Goal: Entertainment & Leisure: Consume media (video, audio)

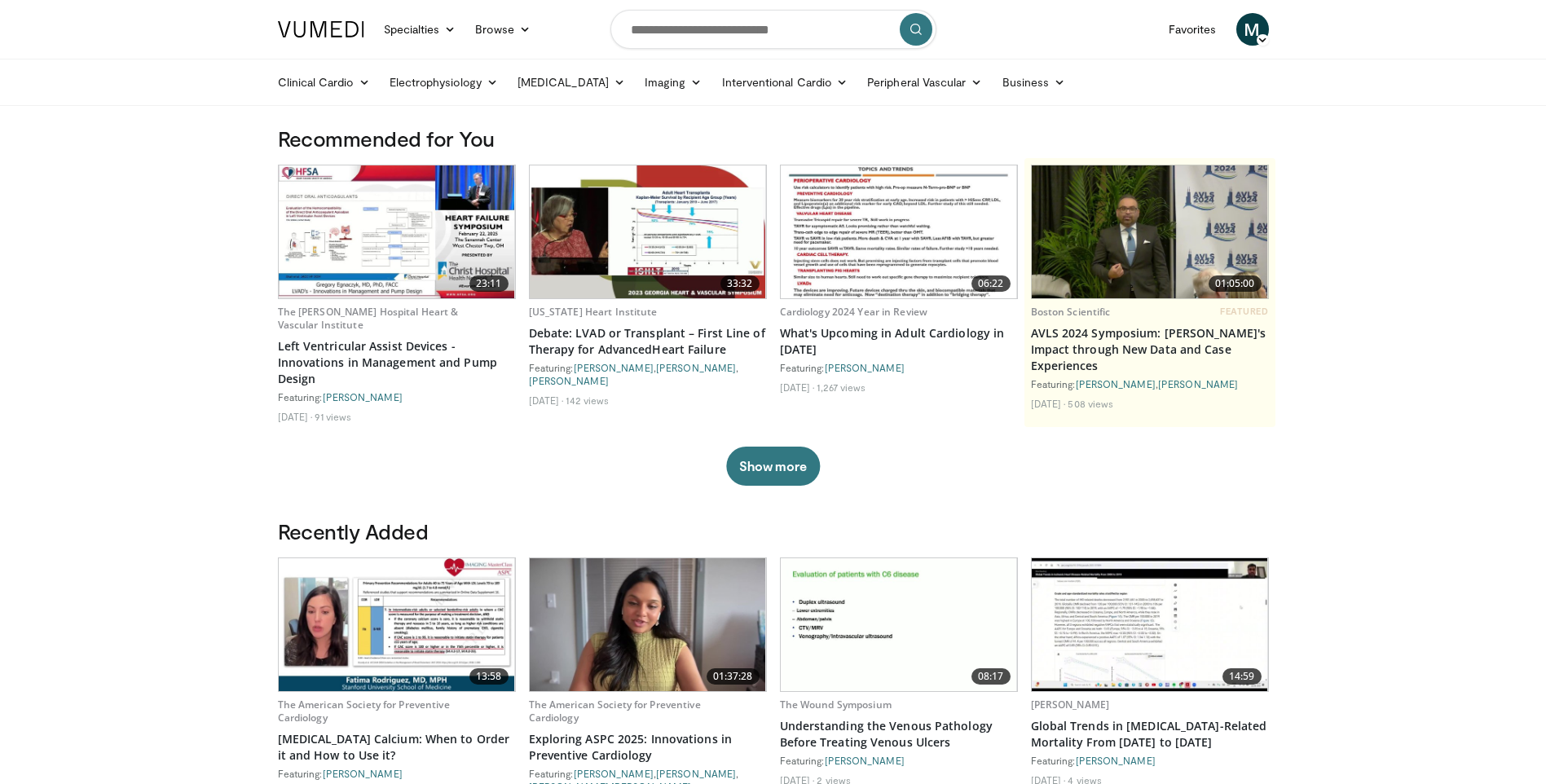
click at [1258, 33] on span "M" at bounding box center [1252, 29] width 33 height 33
click at [614, 81] on icon at bounding box center [620, 82] width 11 height 11
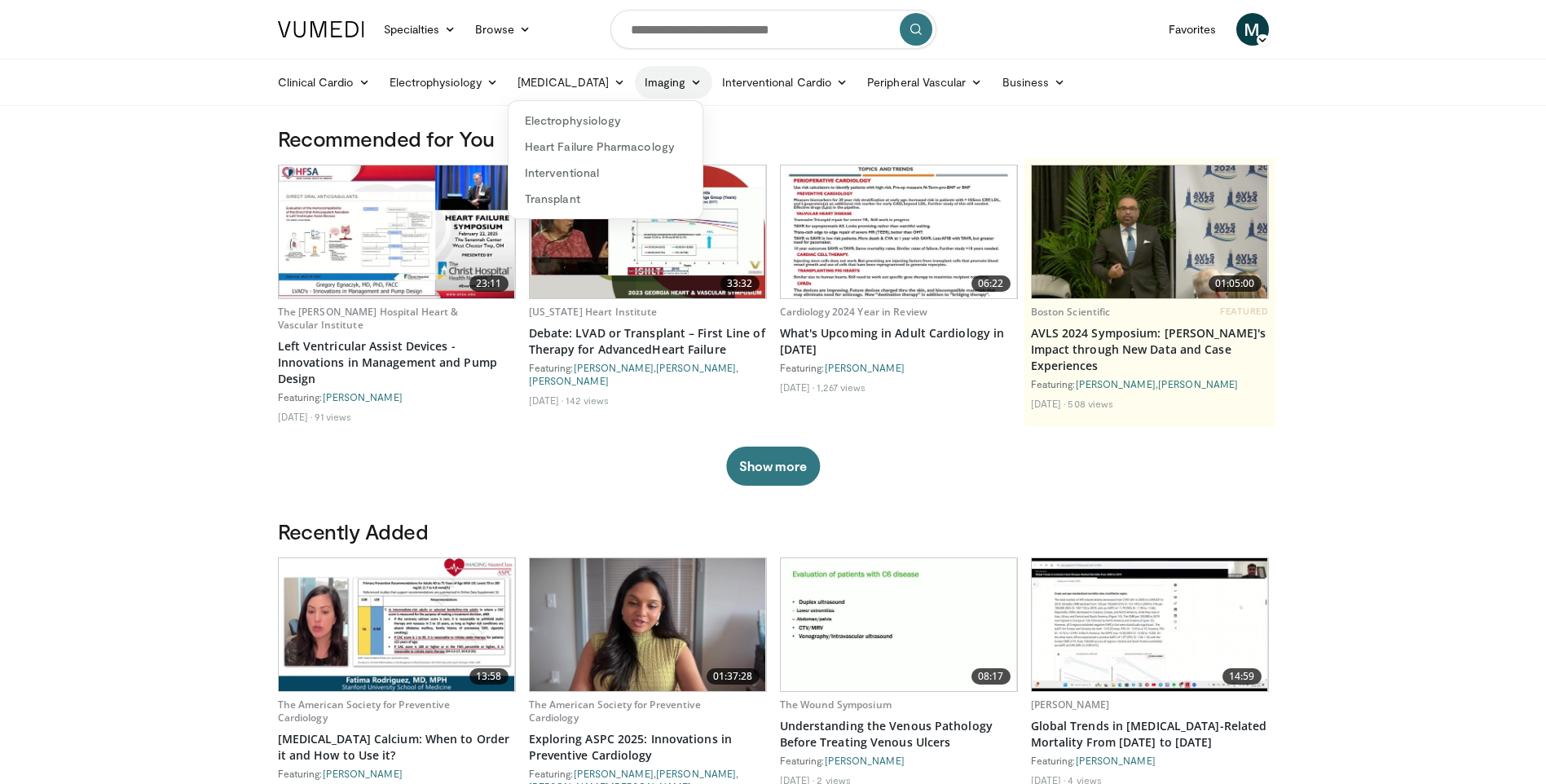
click at [690, 82] on icon at bounding box center [696, 82] width 11 height 11
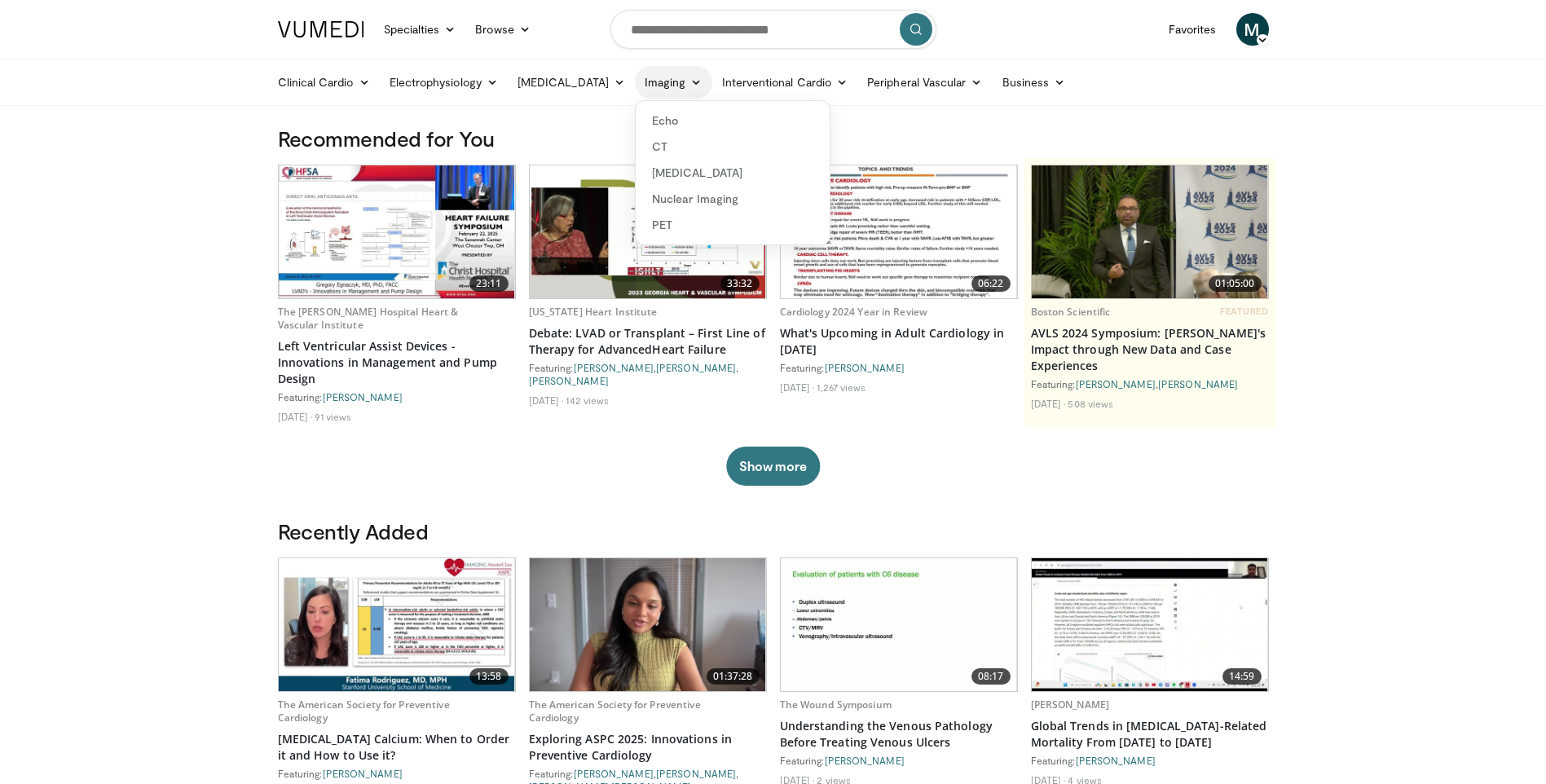
click at [690, 82] on icon at bounding box center [696, 82] width 11 height 11
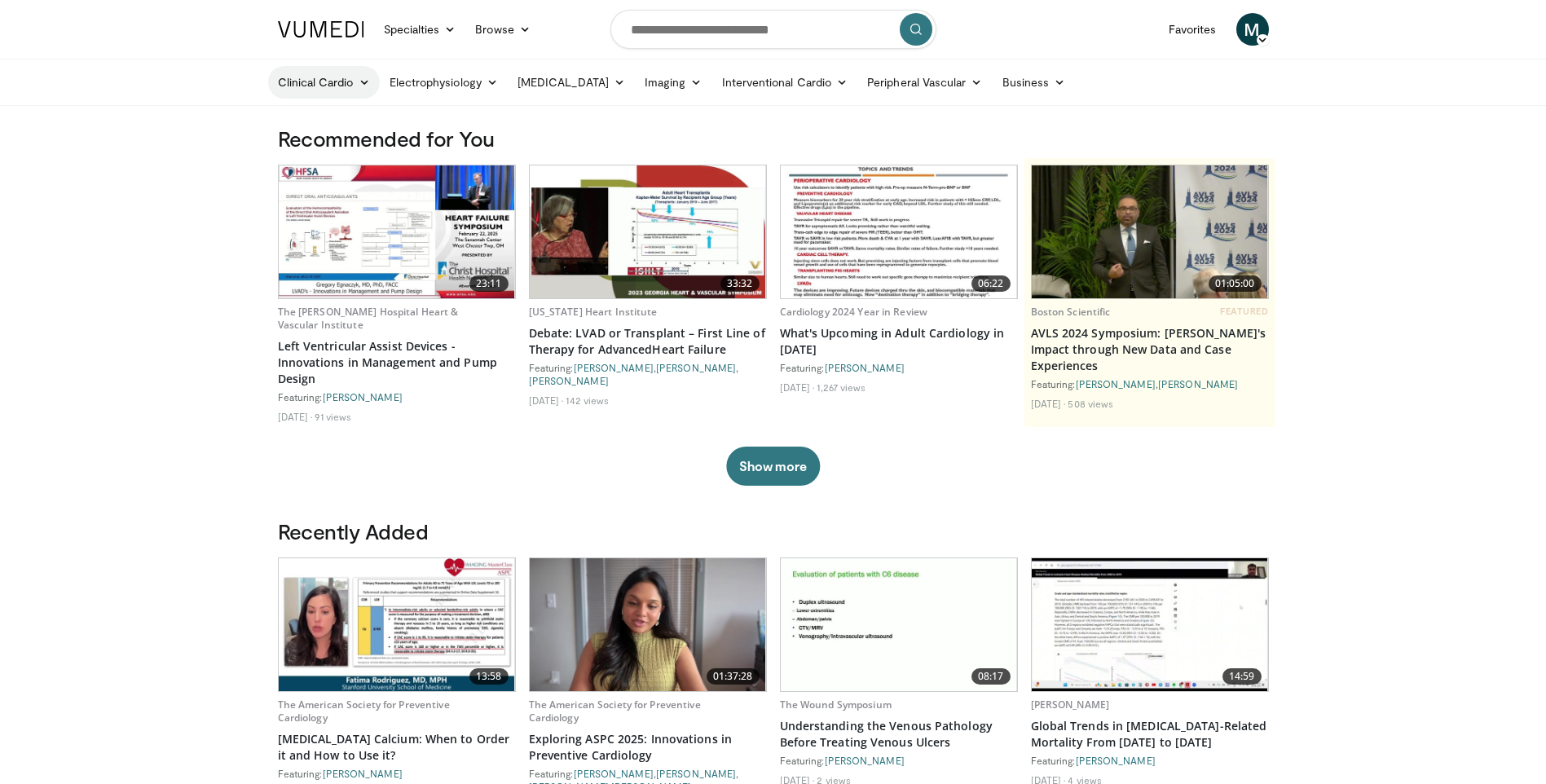
click at [347, 78] on link "Clinical Cardio" at bounding box center [324, 82] width 111 height 33
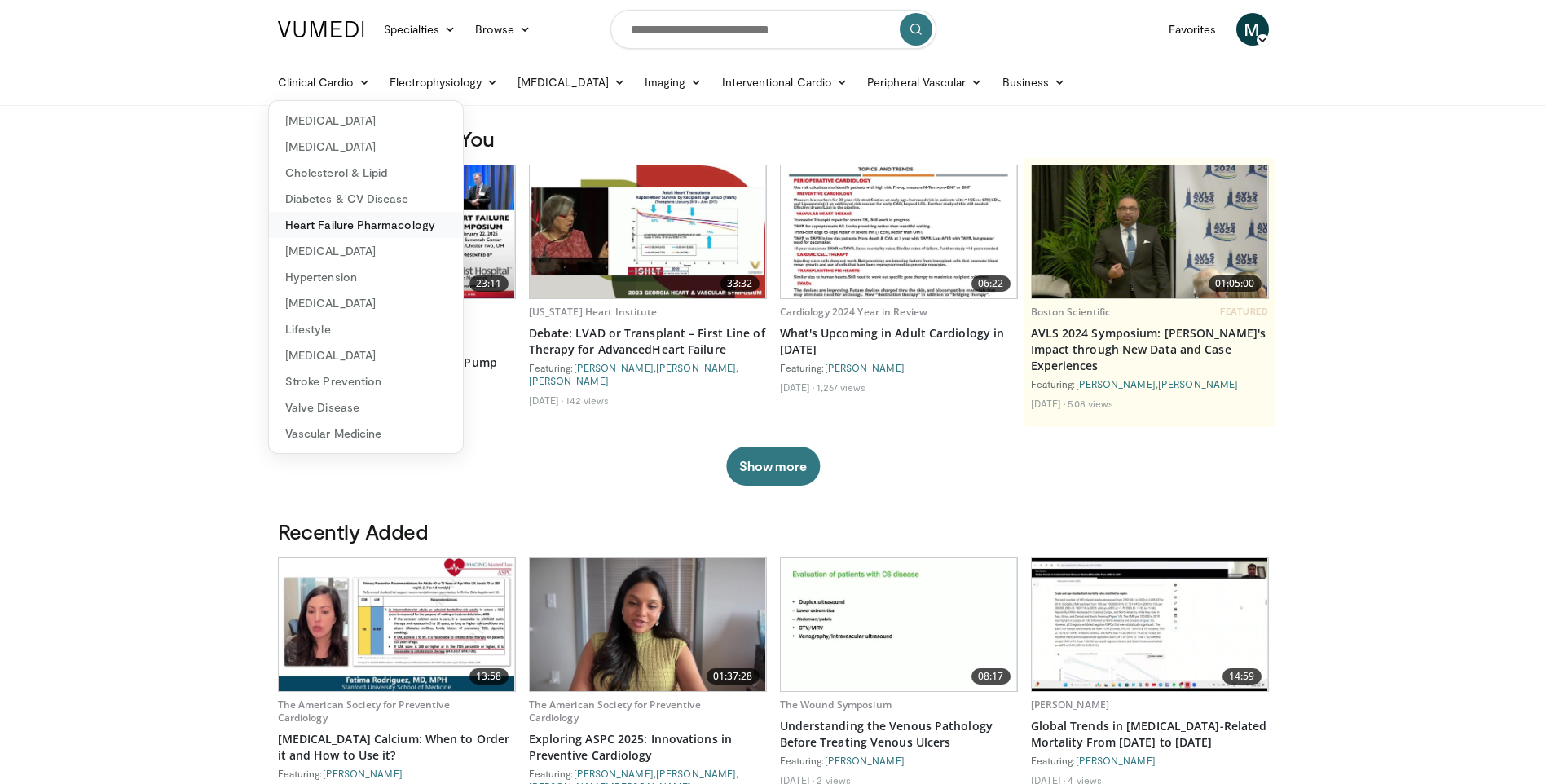
click at [419, 223] on link "Heart Failure Pharmacology" at bounding box center [365, 225] width 194 height 26
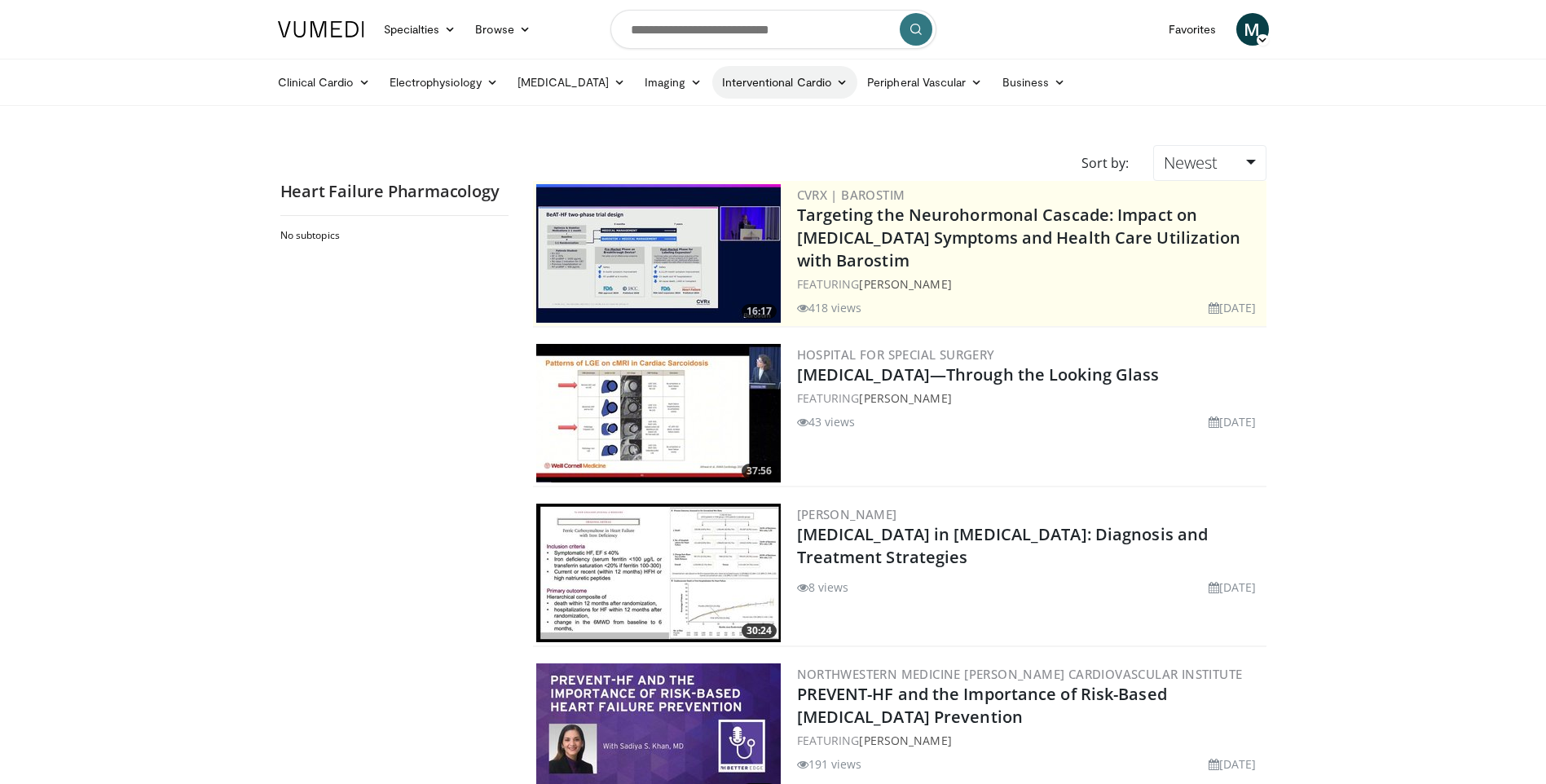
click at [727, 83] on link "Interventional Cardio" at bounding box center [785, 82] width 146 height 33
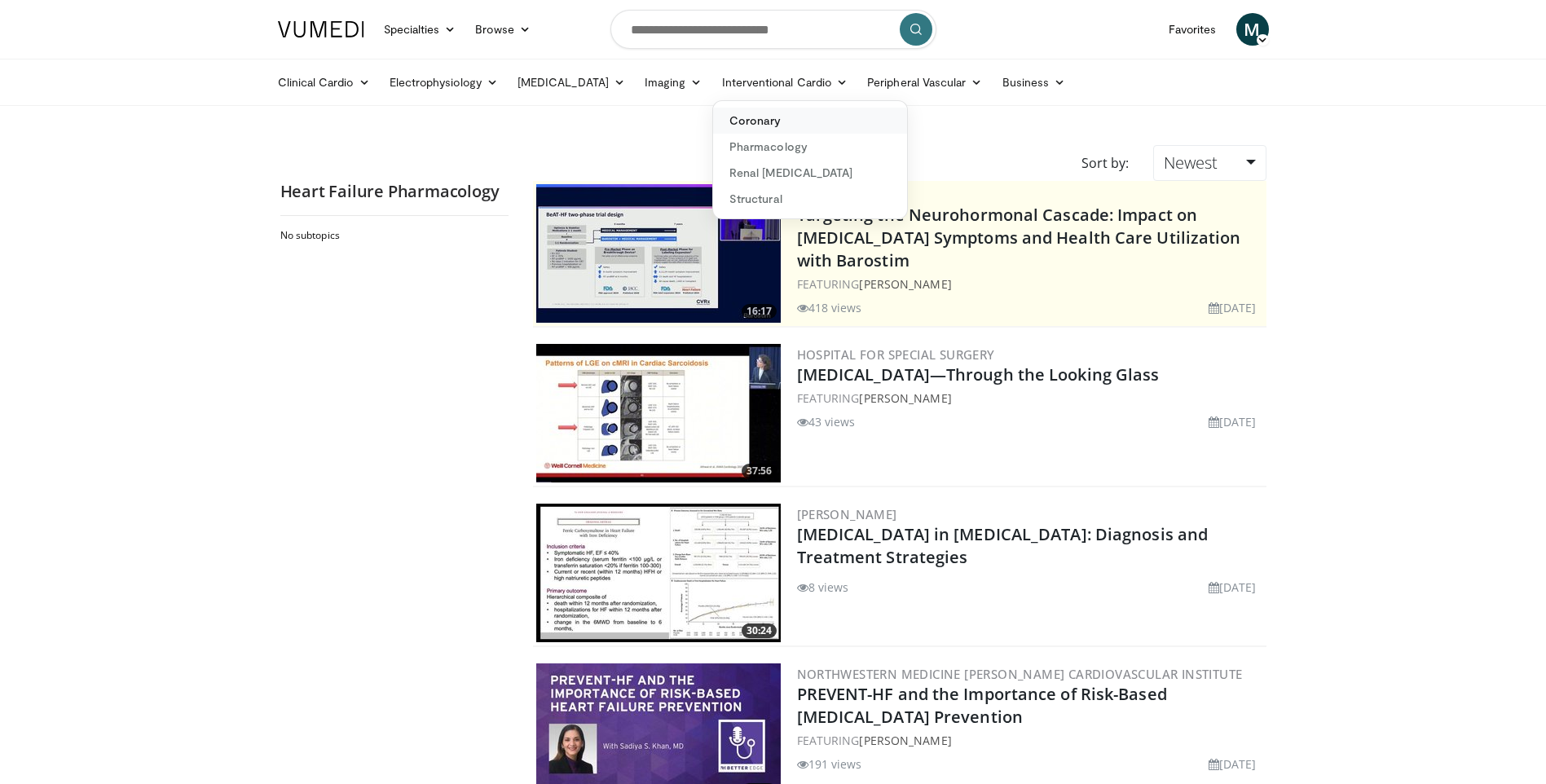
click at [795, 125] on link "Coronary" at bounding box center [810, 121] width 194 height 26
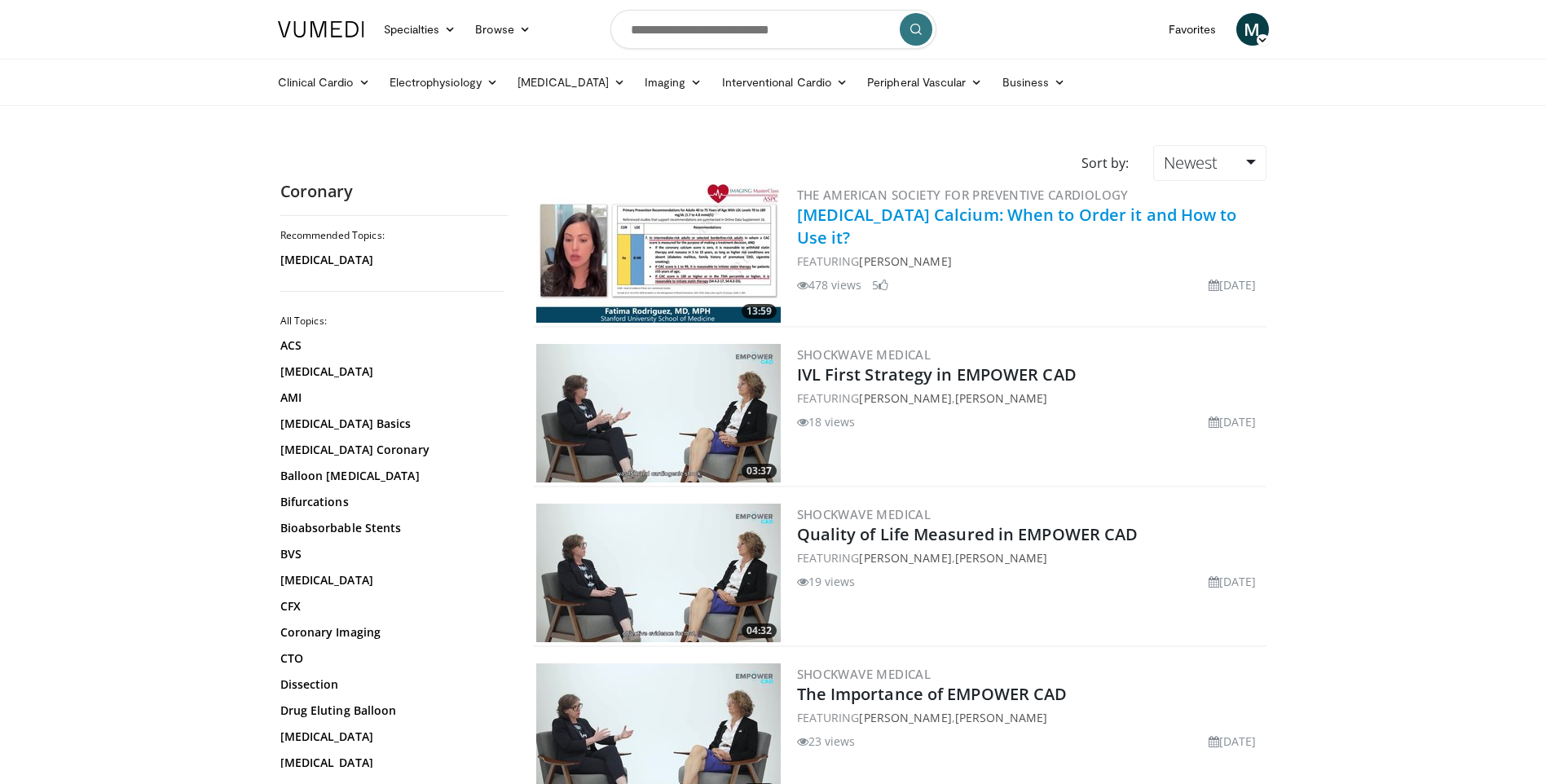
click at [1079, 220] on link "[MEDICAL_DATA] Calcium: When to Order it and How to Use it?" at bounding box center [1017, 226] width 440 height 45
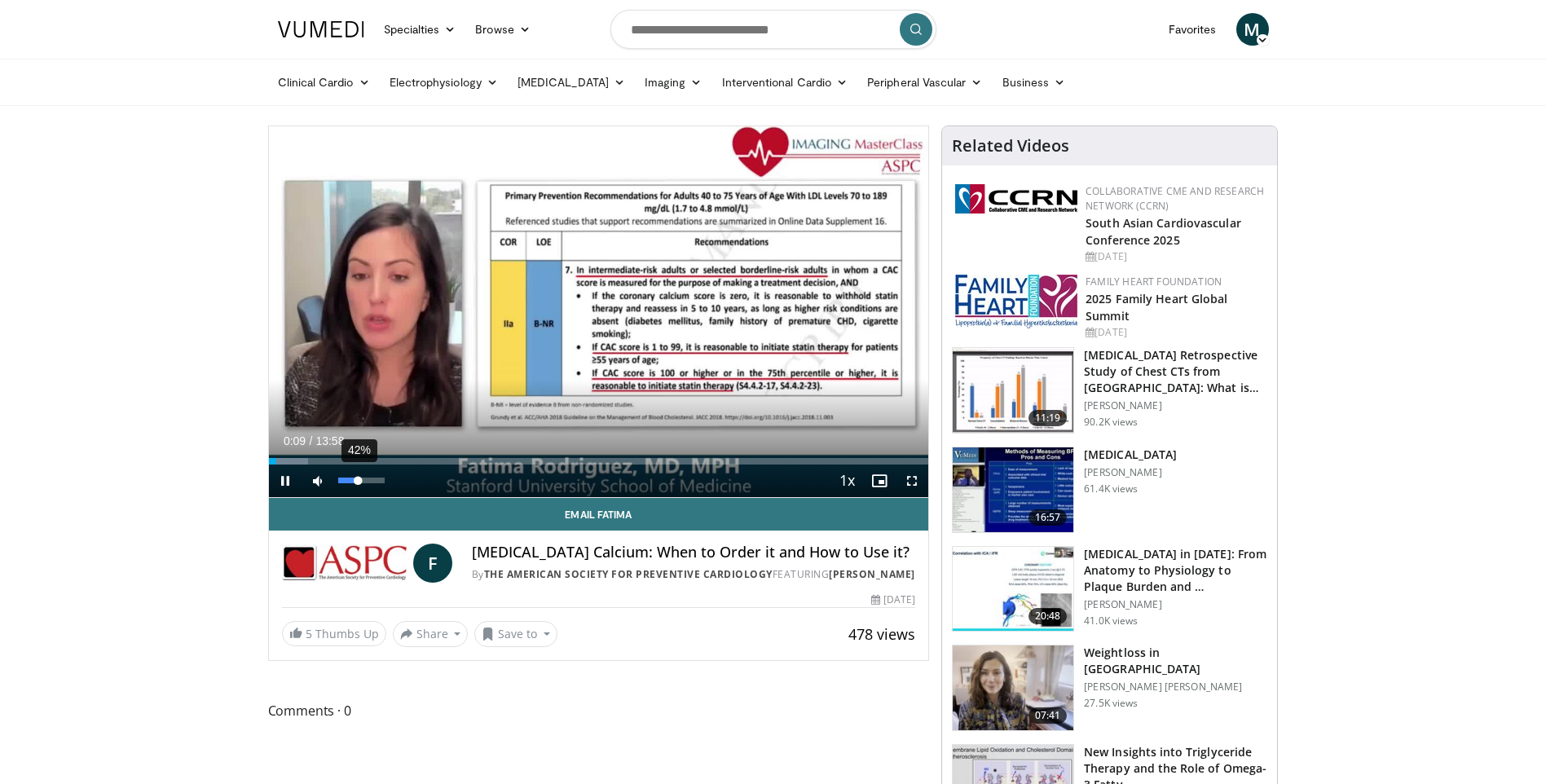
drag, startPoint x: 366, startPoint y: 478, endPoint x: 359, endPoint y: 485, distance: 9.9
click at [359, 483] on div "42%" at bounding box center [361, 480] width 46 height 6
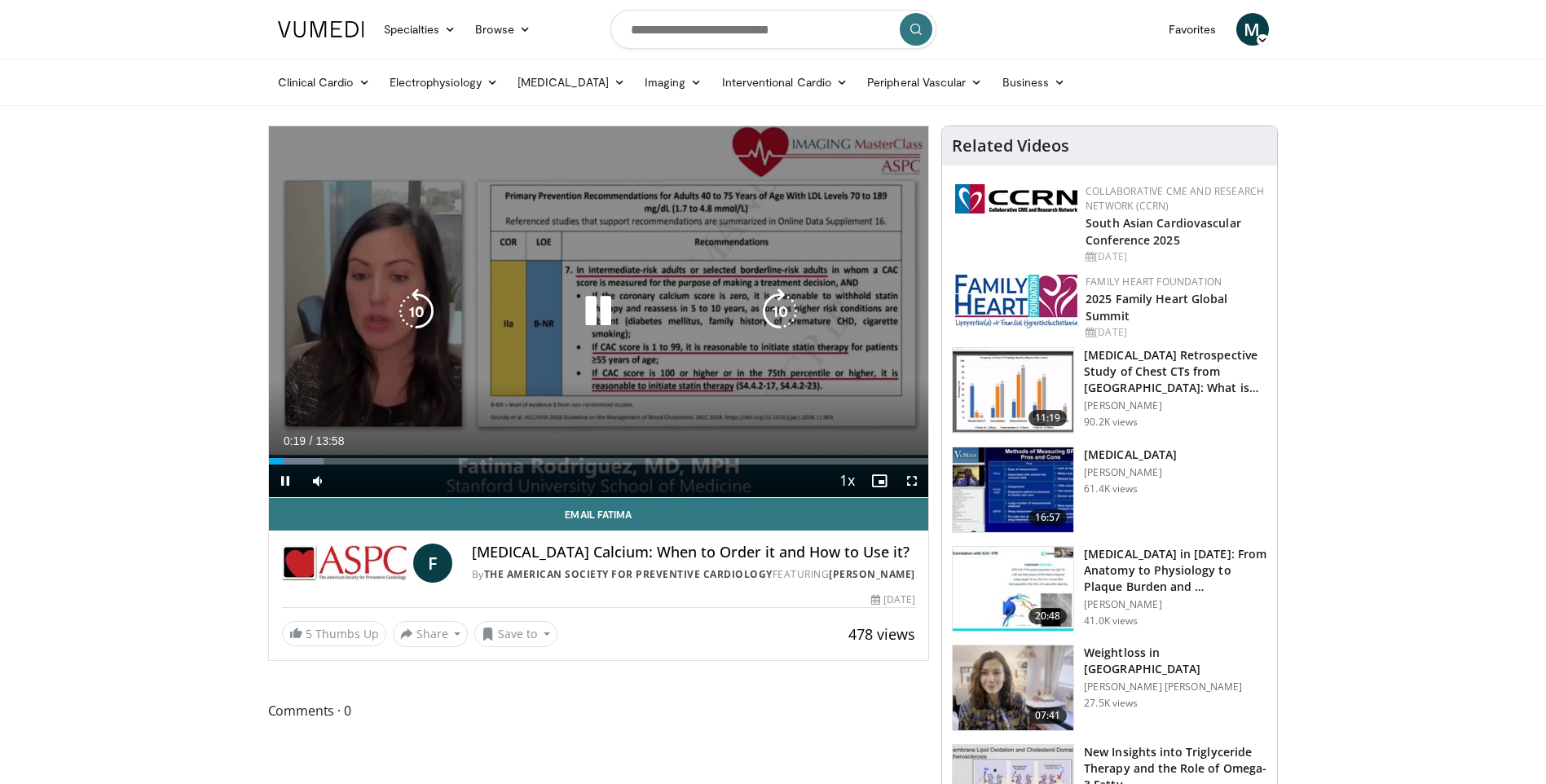
click at [644, 295] on div "Video Player" at bounding box center [598, 311] width 396 height 33
click at [597, 314] on icon "Video Player" at bounding box center [597, 311] width 46 height 46
click at [598, 316] on icon "Video Player" at bounding box center [597, 311] width 46 height 46
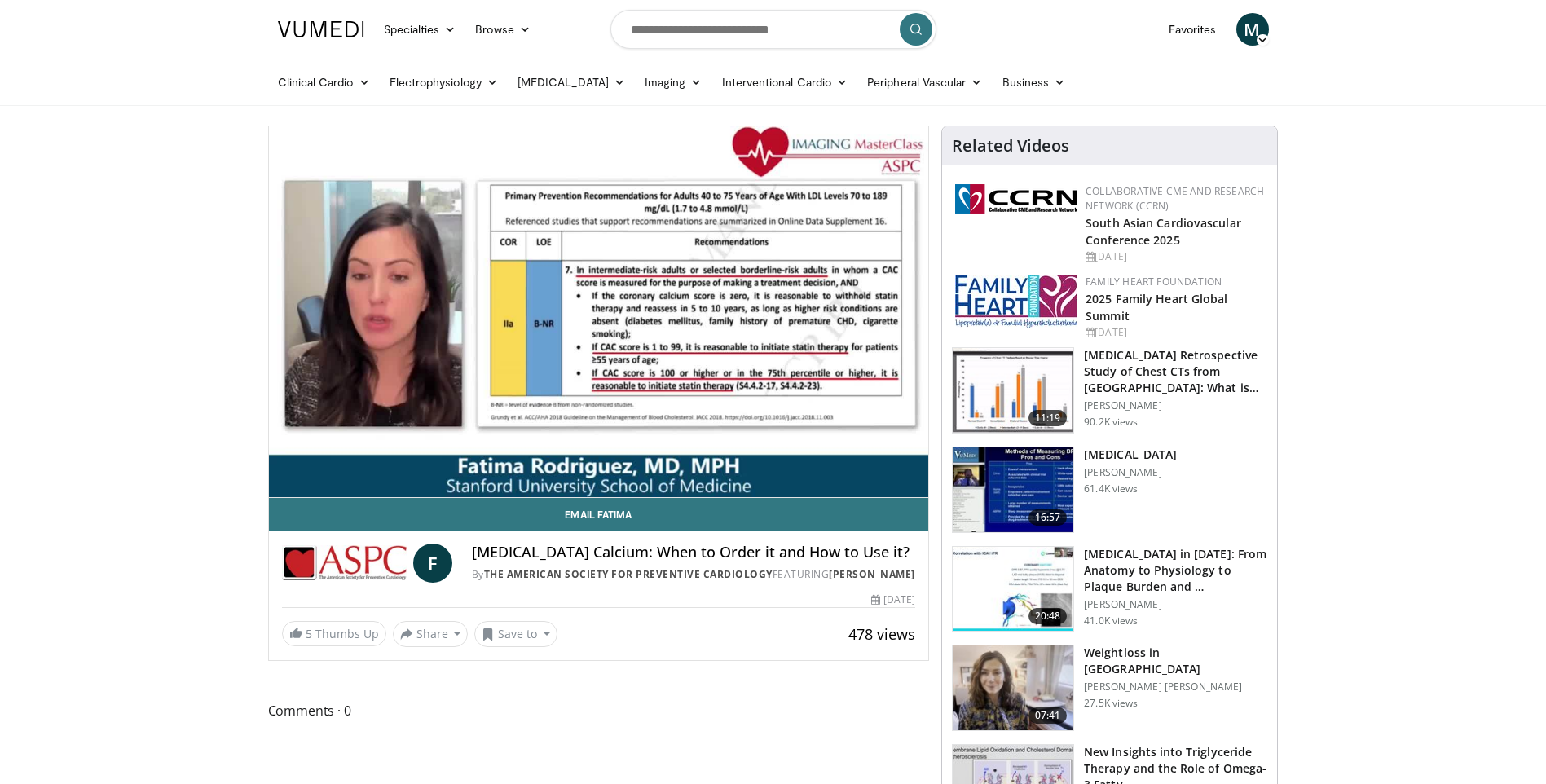
click at [598, 316] on div "10 seconds Tap to unmute" at bounding box center [598, 311] width 661 height 371
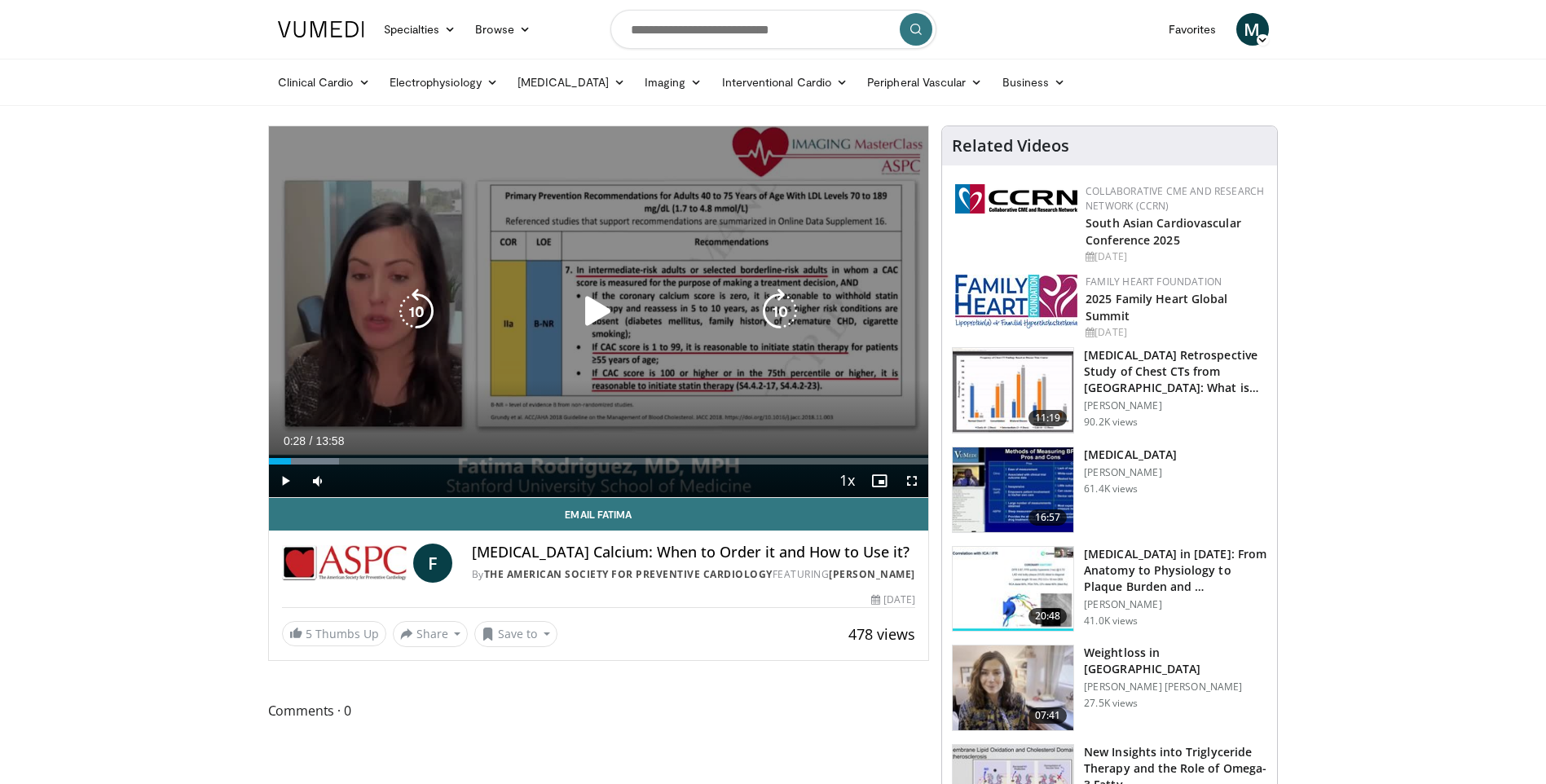
click at [504, 373] on div "10 seconds Tap to unmute" at bounding box center [598, 311] width 661 height 371
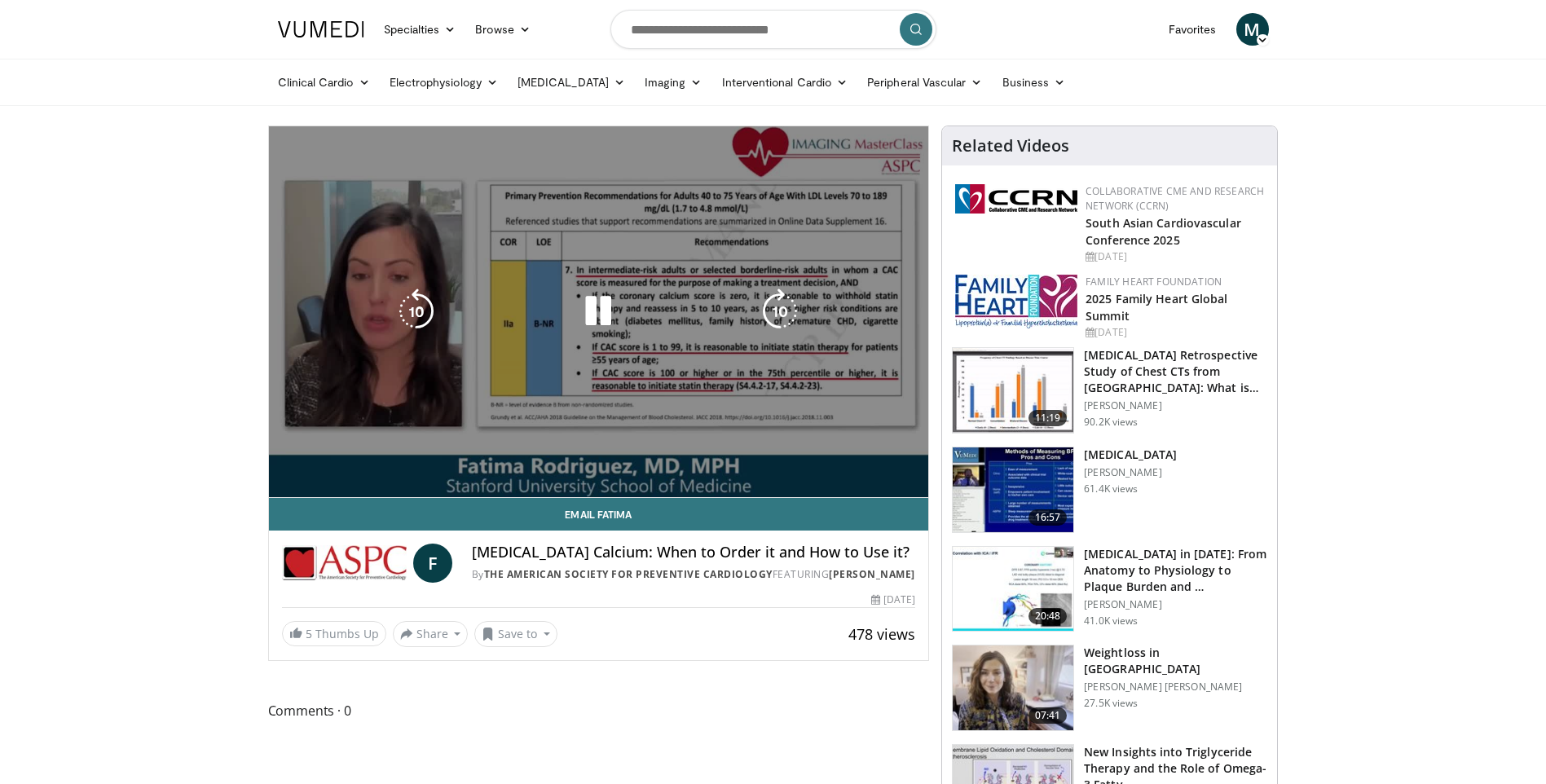
click at [677, 358] on div "10 seconds Tap to unmute" at bounding box center [598, 311] width 661 height 371
